Goal: Navigation & Orientation: Find specific page/section

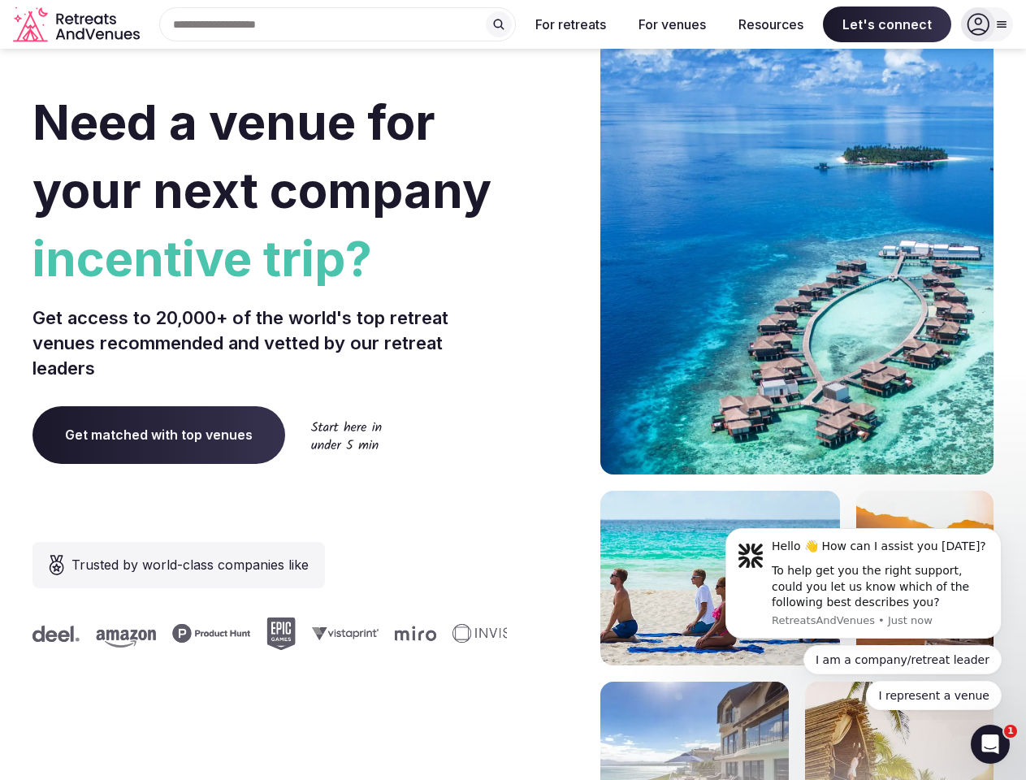
click at [513, 390] on div "Need a venue for your next company incentive trip? Get access to 20,000+ of the…" at bounding box center [512, 486] width 961 height 979
click at [338, 24] on div "Search Popular Destinations [GEOGRAPHIC_DATA], [GEOGRAPHIC_DATA] [GEOGRAPHIC_DA…" at bounding box center [331, 24] width 370 height 34
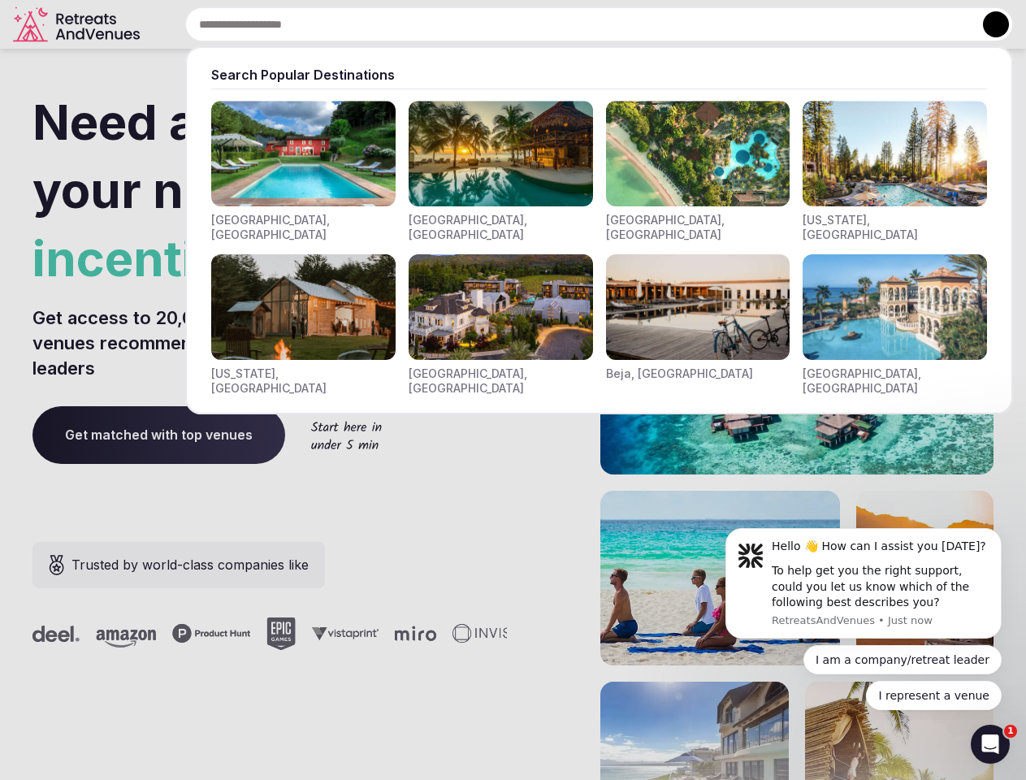
click at [499, 24] on input "text" at bounding box center [599, 24] width 828 height 34
click at [571, 24] on input "text" at bounding box center [599, 24] width 828 height 34
click at [672, 24] on input "text" at bounding box center [599, 24] width 828 height 34
click at [771, 24] on input "text" at bounding box center [599, 24] width 828 height 34
click at [887, 24] on input "text" at bounding box center [599, 24] width 828 height 34
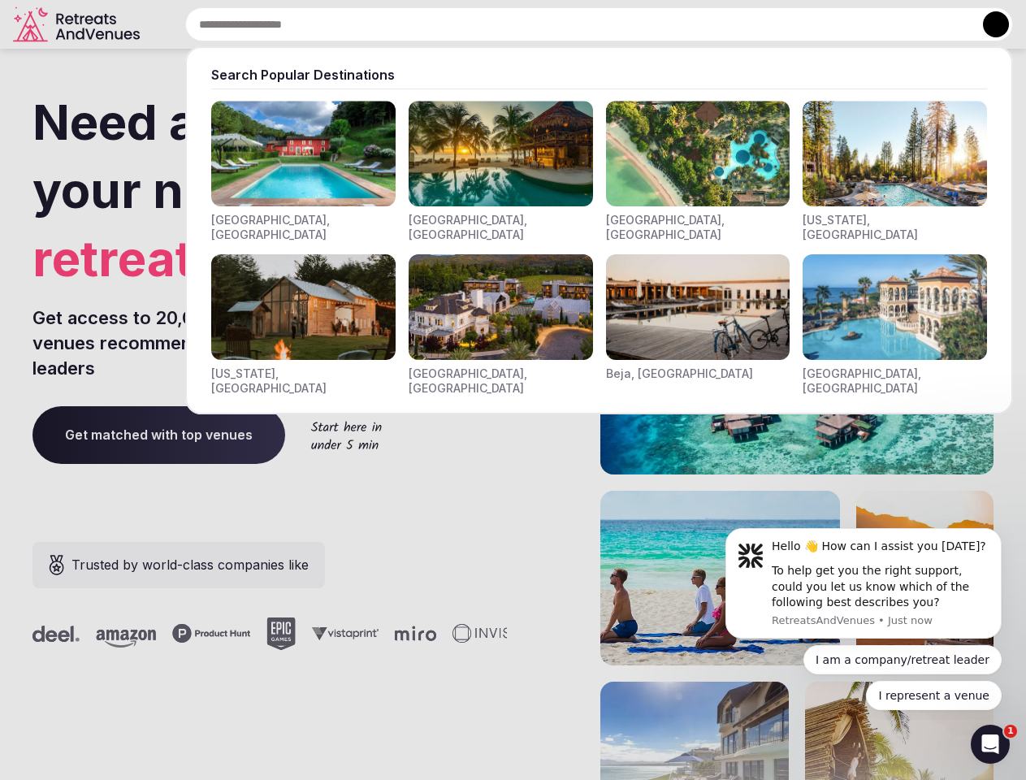
click at [987, 24] on button at bounding box center [996, 24] width 26 height 26
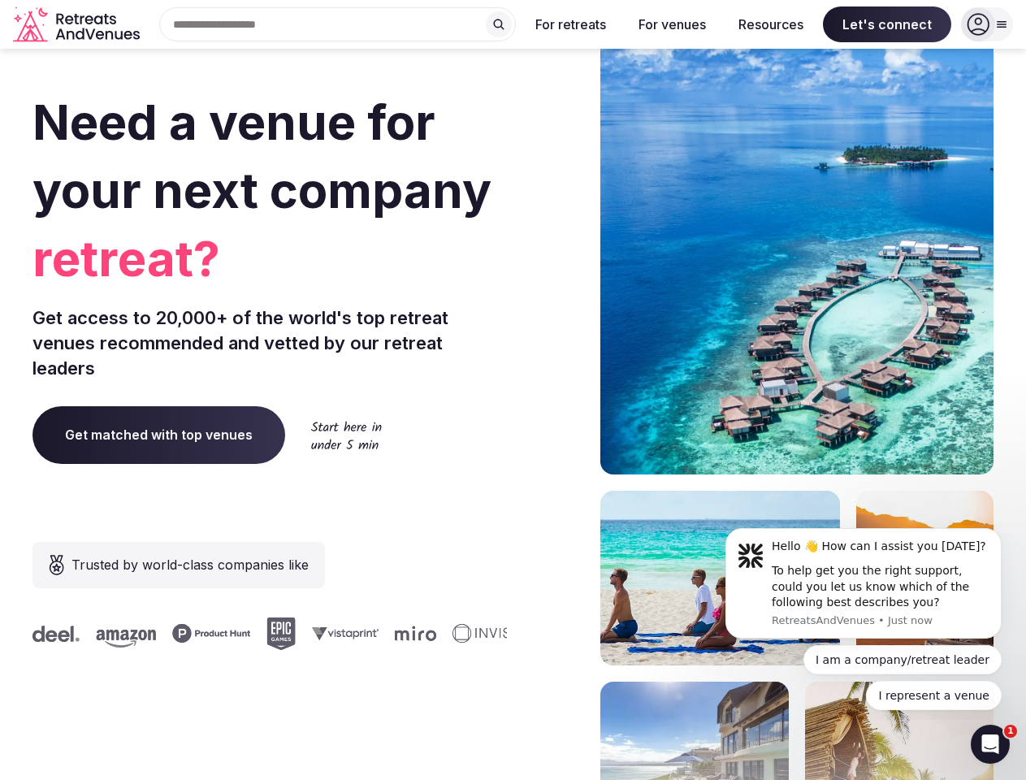
click at [864, 583] on div "To help get you the right support, could you let us know which of the following…" at bounding box center [881, 587] width 218 height 48
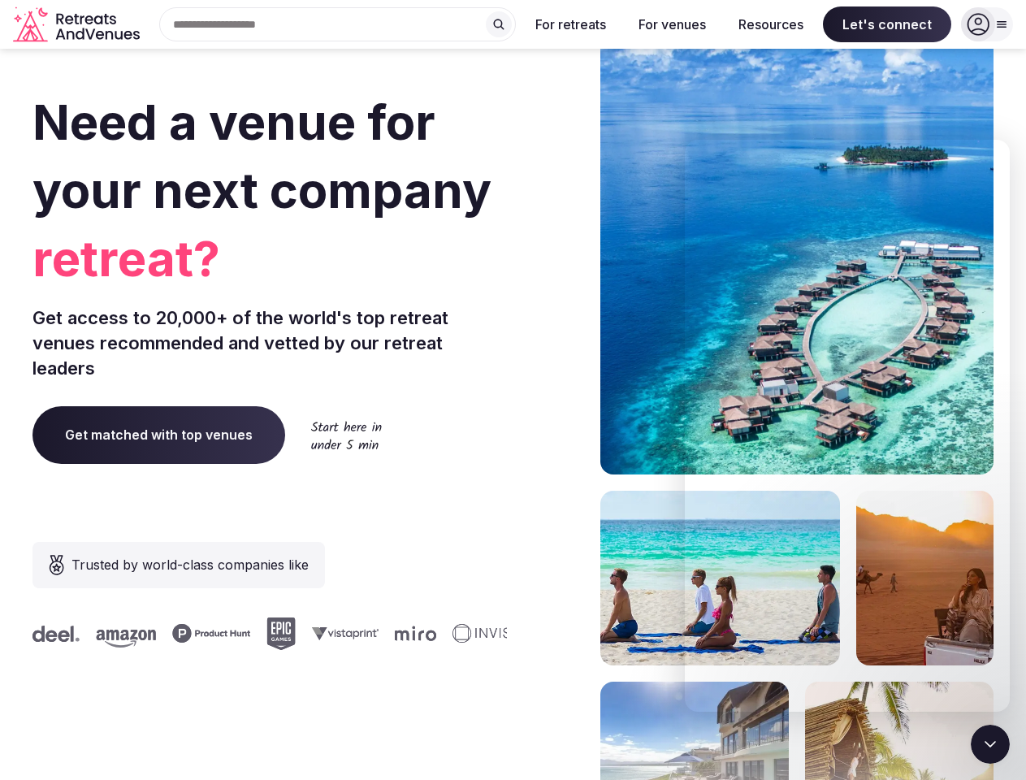
click at [1005, 533] on section "Need a venue for your next company retreat? Get access to 20,000+ of the world'…" at bounding box center [513, 486] width 1026 height 979
